Goal: Ask a question

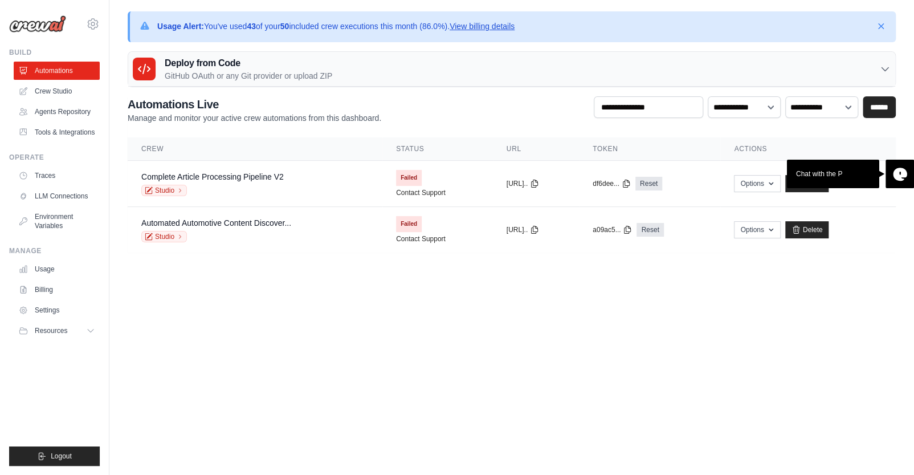
drag, startPoint x: 0, startPoint y: 0, endPoint x: 526, endPoint y: 280, distance: 595.8
click at [526, 280] on body "[EMAIL_ADDRESS][DOMAIN_NAME] Settings Build Automations" at bounding box center [457, 237] width 914 height 475
click at [413, 189] on link "Contact Support" at bounding box center [421, 192] width 50 height 9
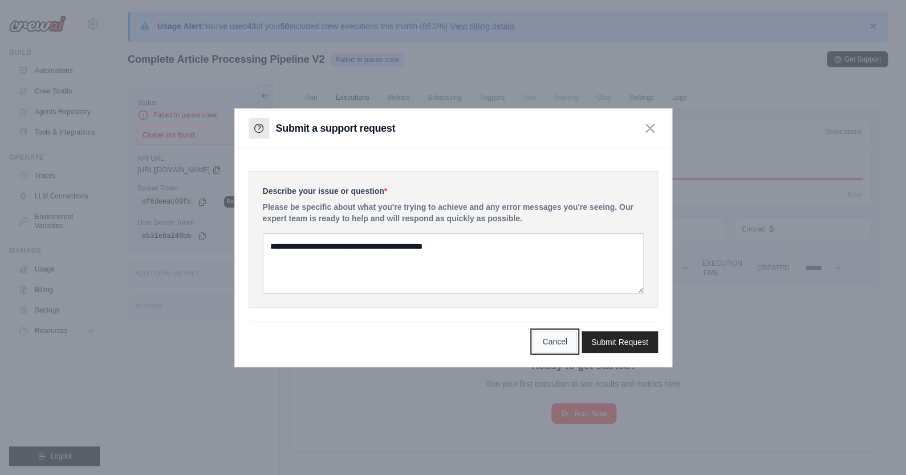
click at [548, 336] on button "Cancel" at bounding box center [554, 342] width 44 height 22
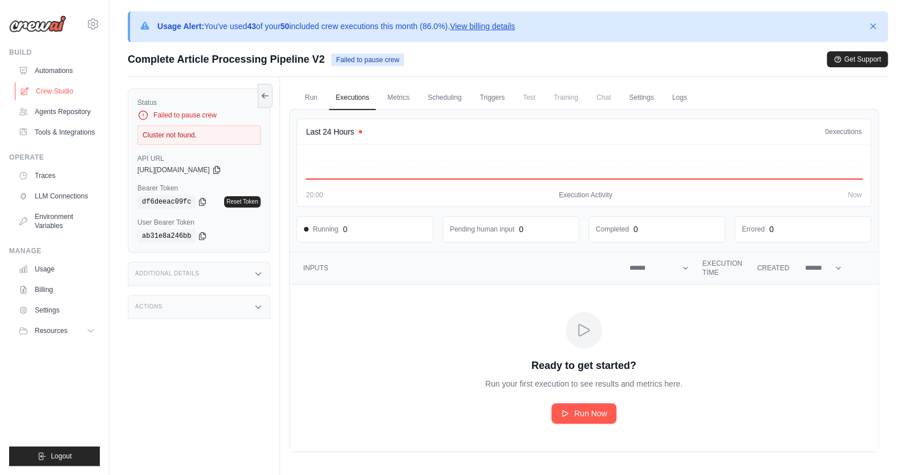
click at [58, 93] on link "Crew Studio" at bounding box center [58, 91] width 86 height 18
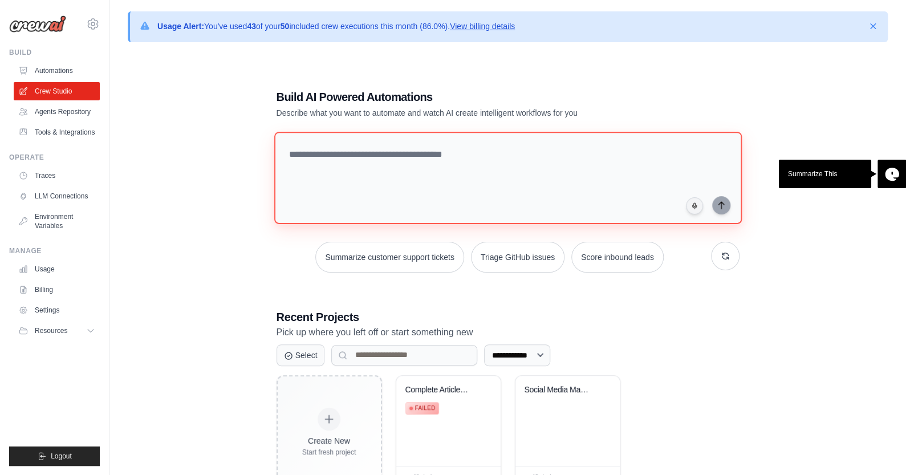
click at [418, 188] on textarea at bounding box center [507, 178] width 467 height 92
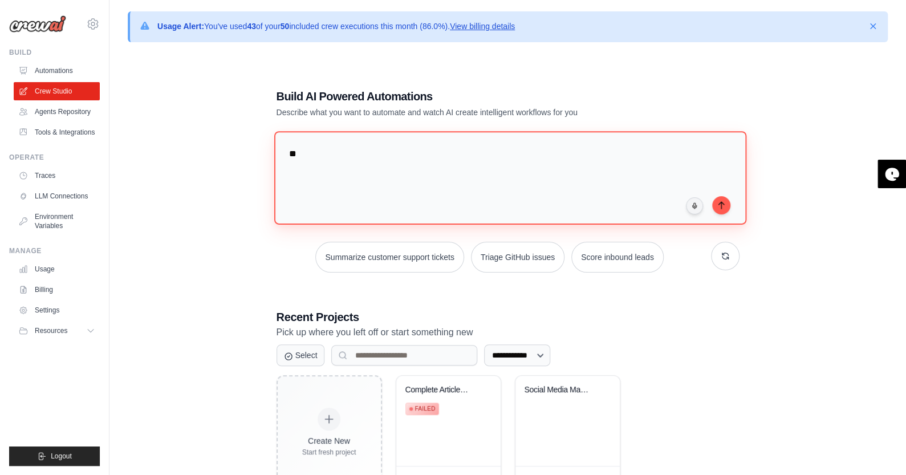
type textarea "*"
